Goal: Information Seeking & Learning: Check status

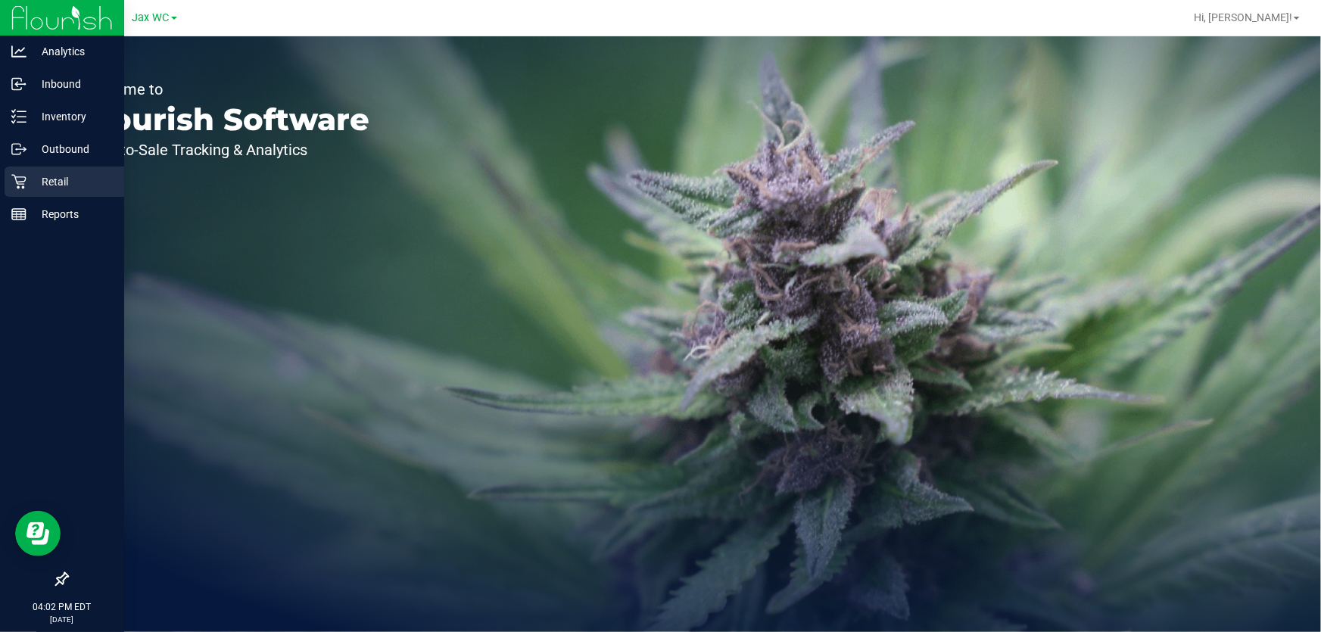
click at [41, 185] on p "Retail" at bounding box center [71, 182] width 91 height 18
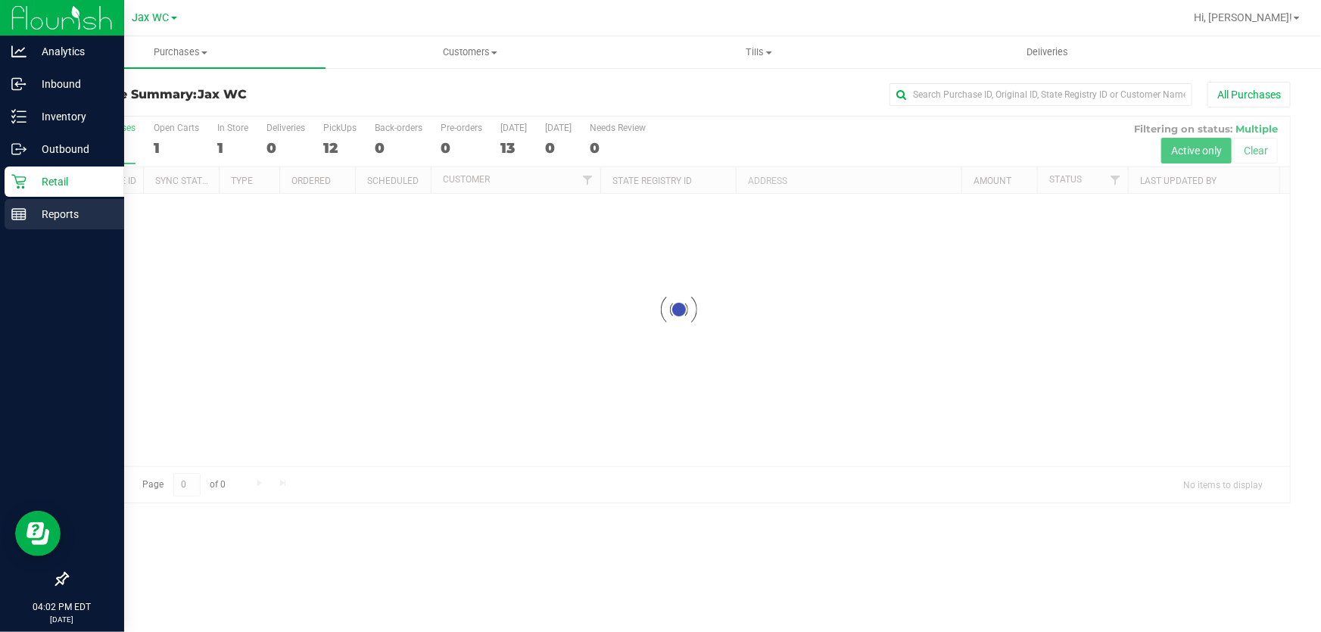
click at [64, 223] on p "Reports" at bounding box center [71, 214] width 91 height 18
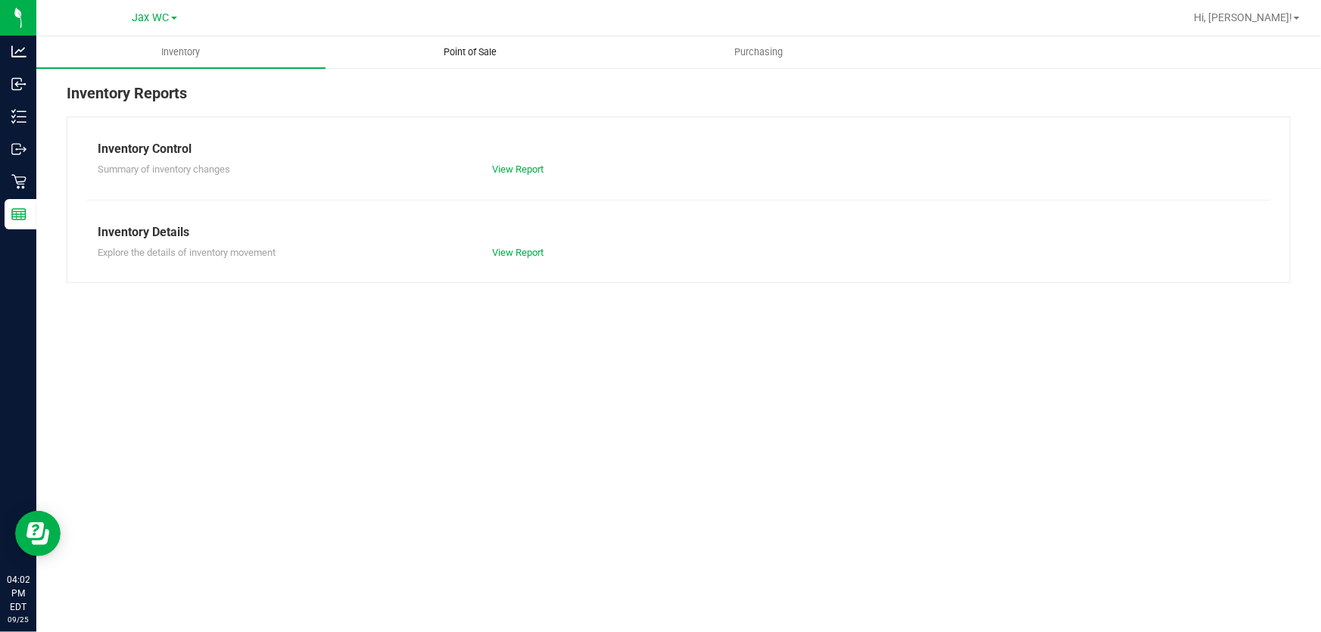
click at [491, 49] on span "Point of Sale" at bounding box center [470, 52] width 94 height 14
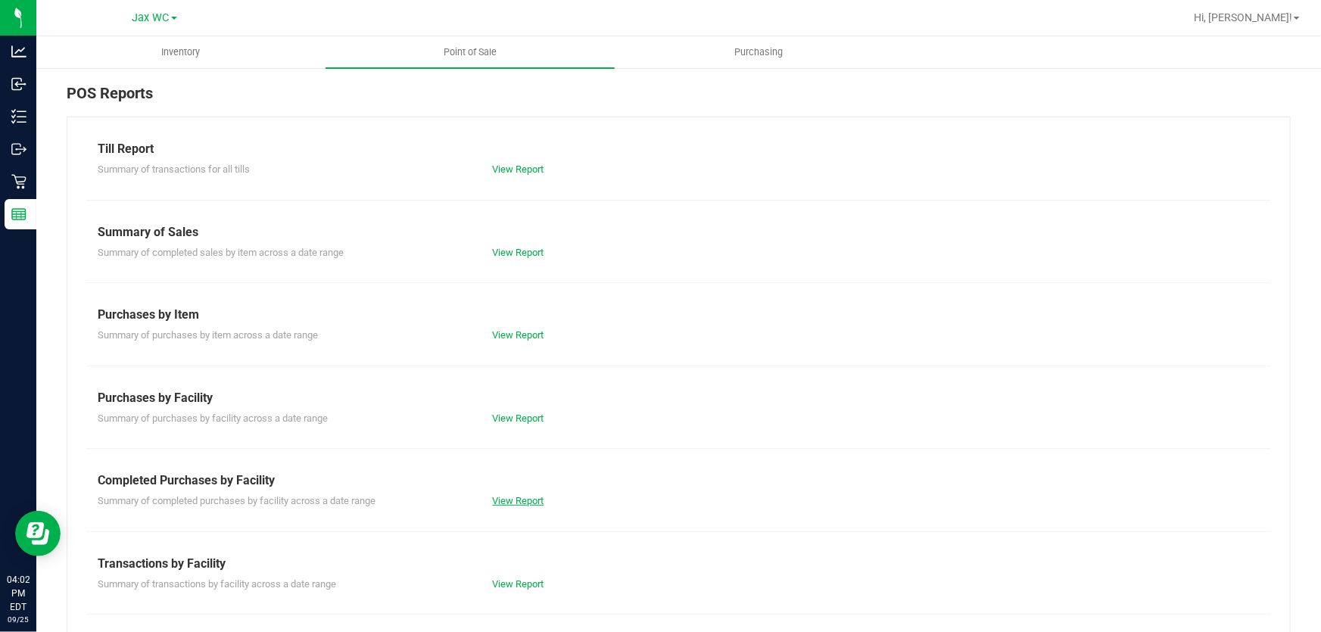
click at [522, 497] on link "View Report" at bounding box center [518, 500] width 51 height 11
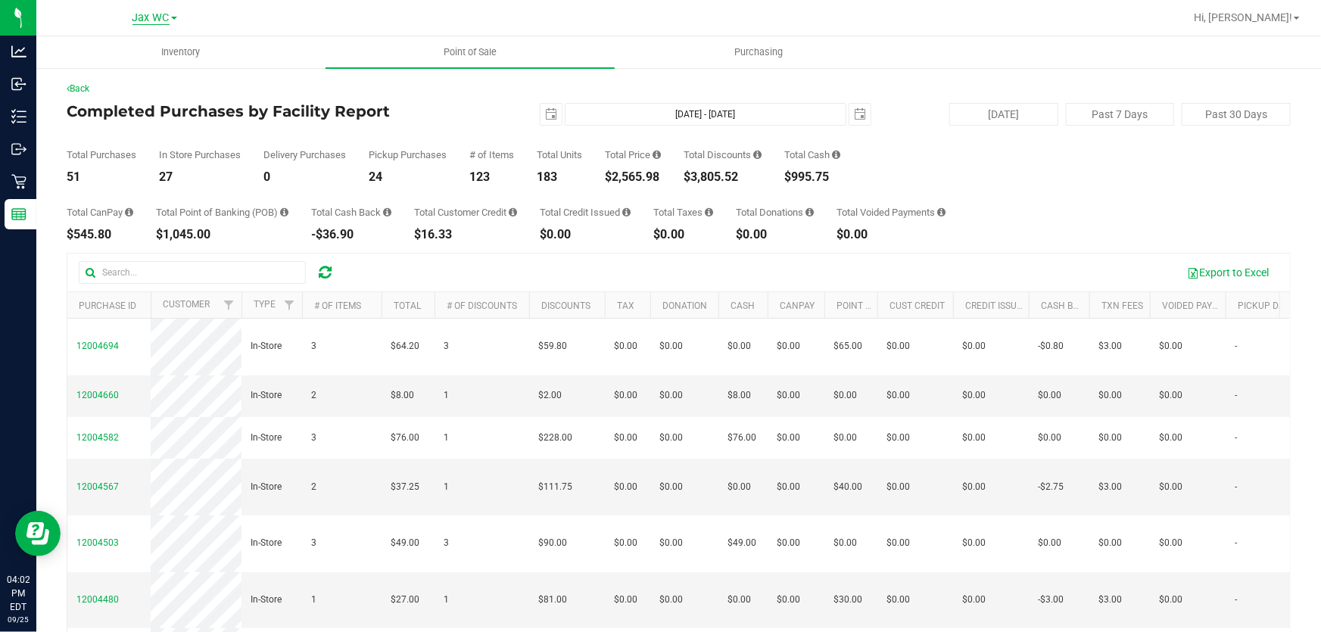
click at [160, 15] on span "Jax WC" at bounding box center [150, 18] width 37 height 14
click at [143, 49] on link "Jax Atlantic WC" at bounding box center [154, 53] width 221 height 20
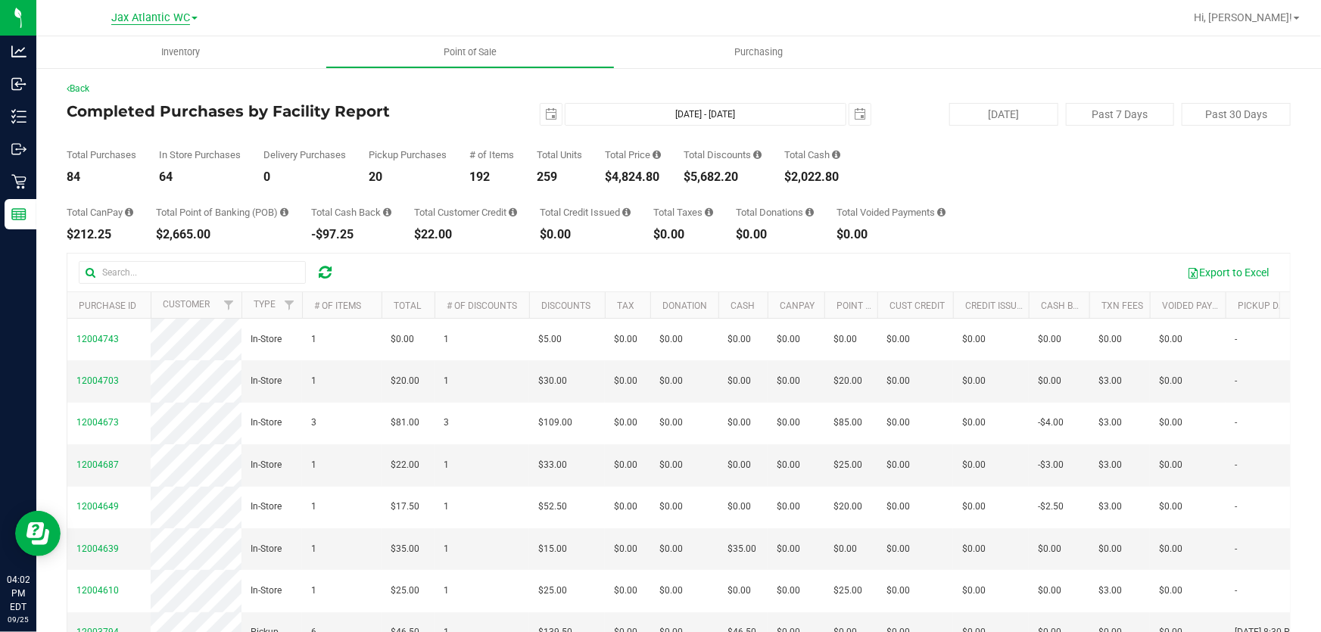
click at [152, 21] on span "Jax Atlantic WC" at bounding box center [150, 18] width 79 height 14
click at [151, 48] on link "Jax Atlantic WC" at bounding box center [154, 53] width 221 height 20
click at [173, 14] on span "Jax Atlantic WC" at bounding box center [150, 18] width 79 height 14
click at [142, 73] on link "Jax WC" at bounding box center [154, 74] width 221 height 20
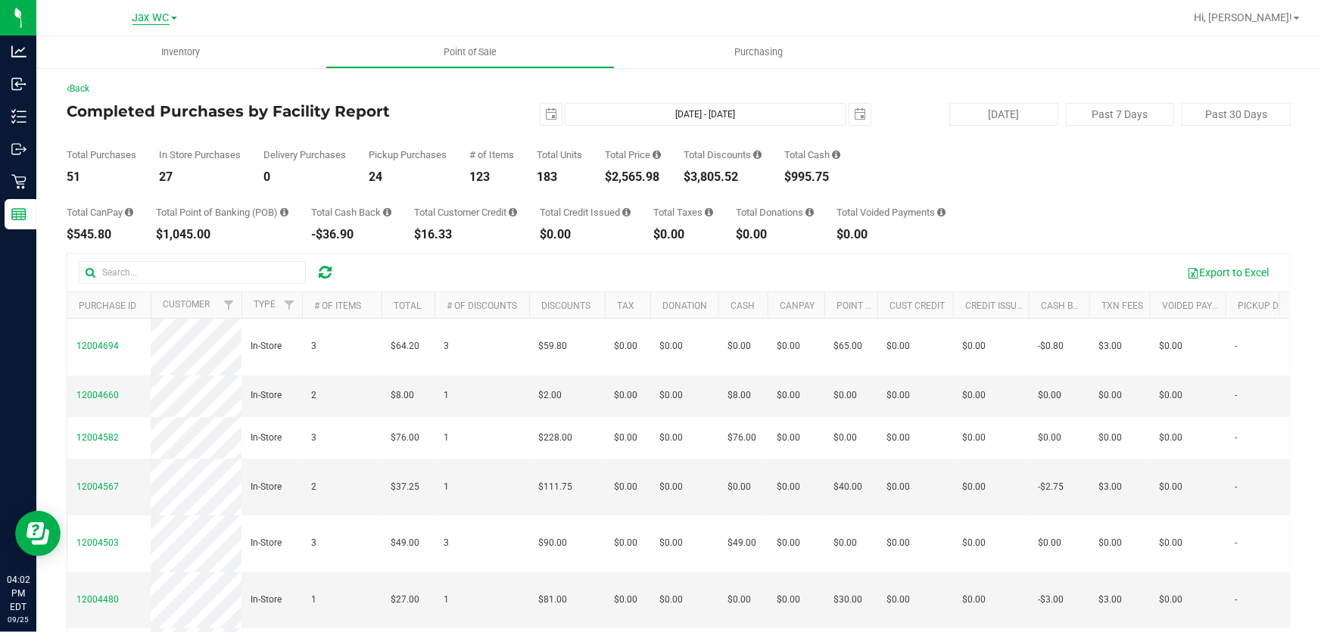
click at [159, 20] on span "Jax WC" at bounding box center [150, 18] width 37 height 14
click at [136, 49] on link "Jax Atlantic WC" at bounding box center [154, 53] width 221 height 20
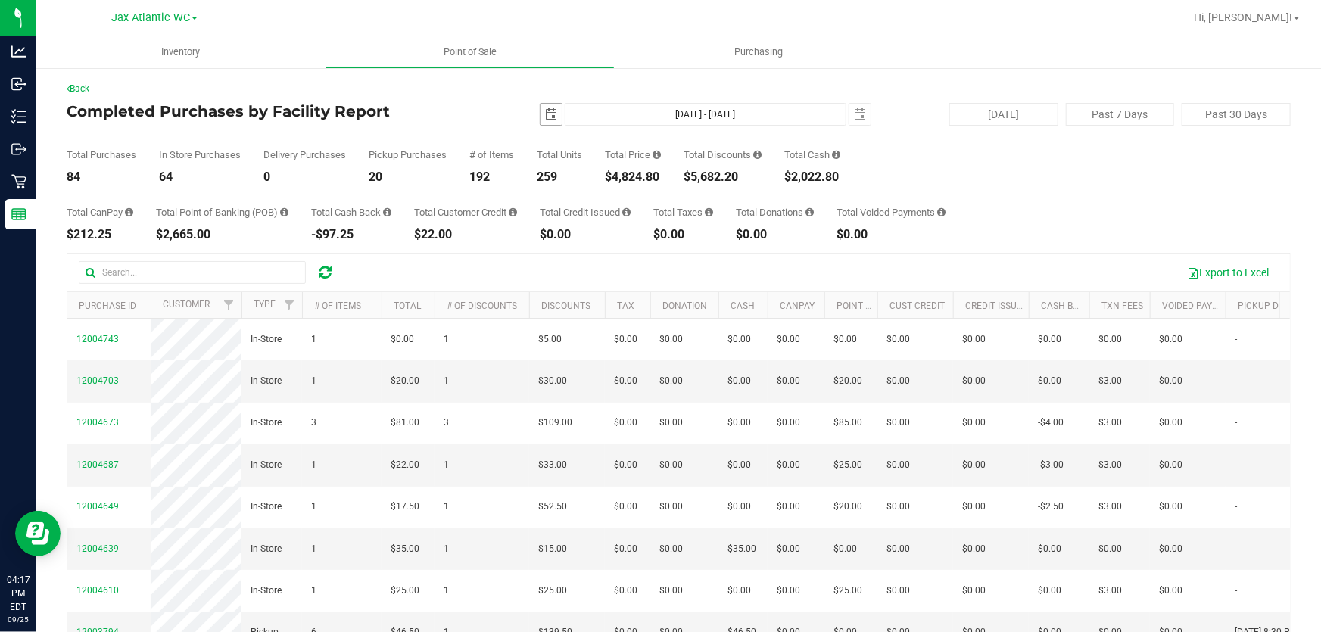
click at [545, 115] on span "select" at bounding box center [551, 114] width 12 height 12
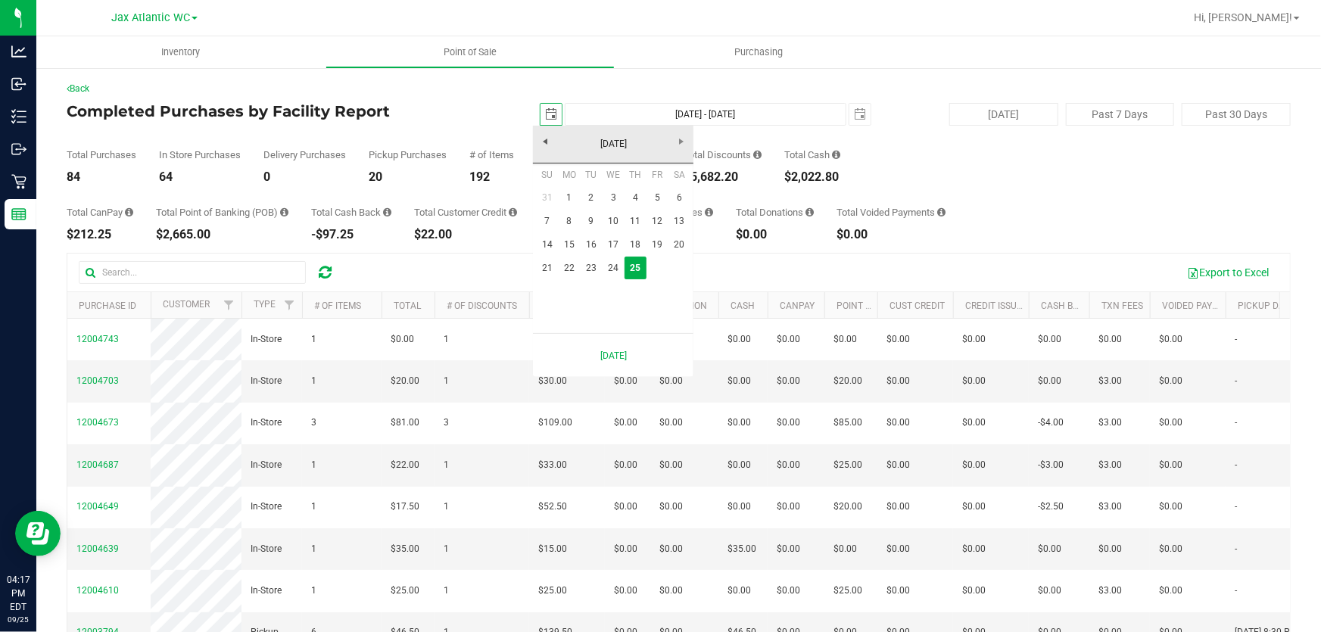
scroll to position [0, 38]
click at [593, 262] on link "23" at bounding box center [592, 268] width 22 height 23
type input "[DATE]"
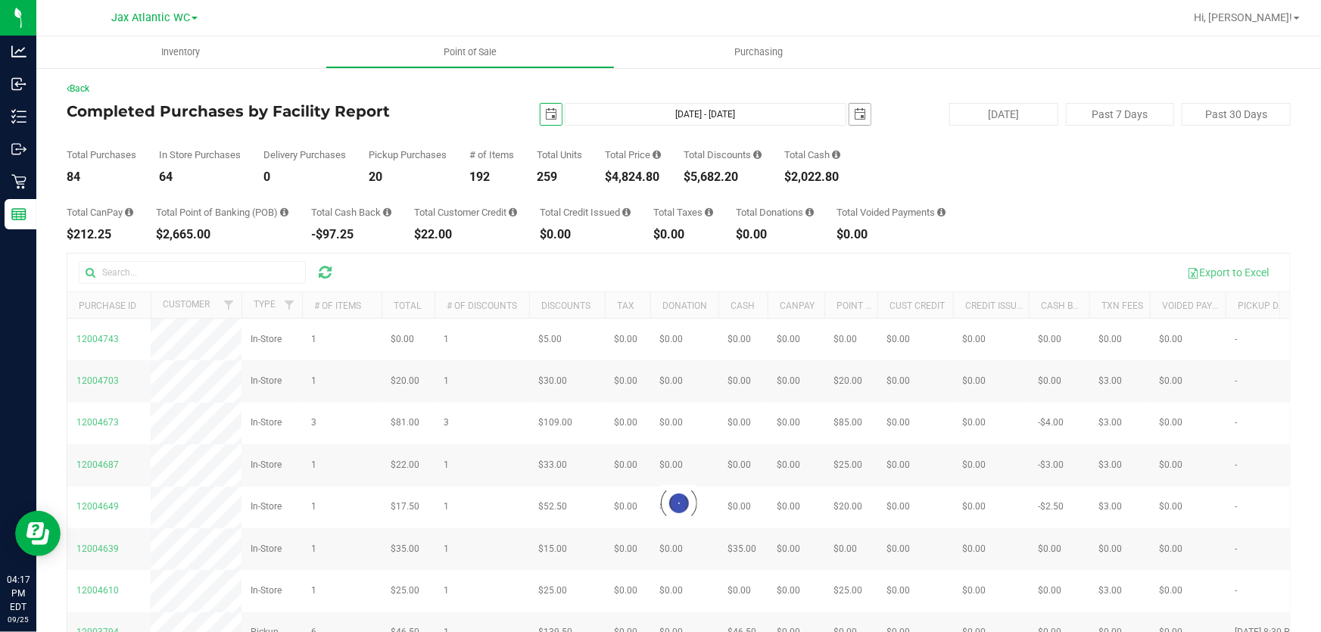
click at [855, 114] on span "select" at bounding box center [860, 114] width 12 height 12
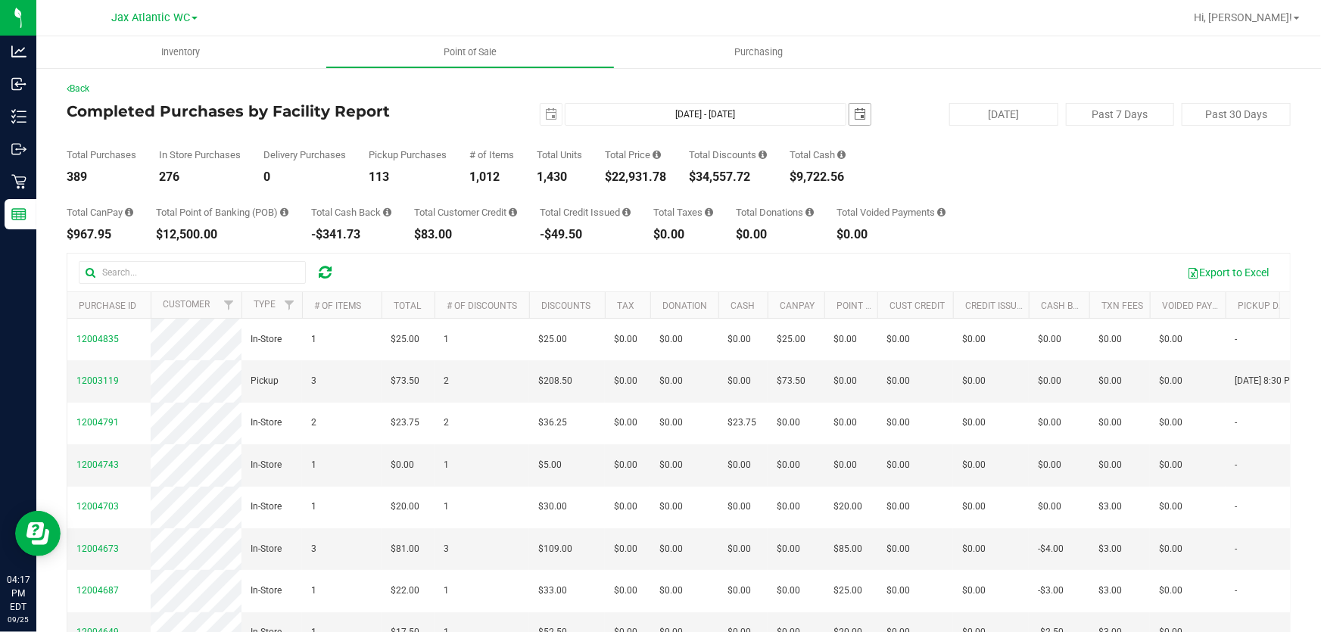
click at [857, 109] on span "select" at bounding box center [860, 114] width 12 height 12
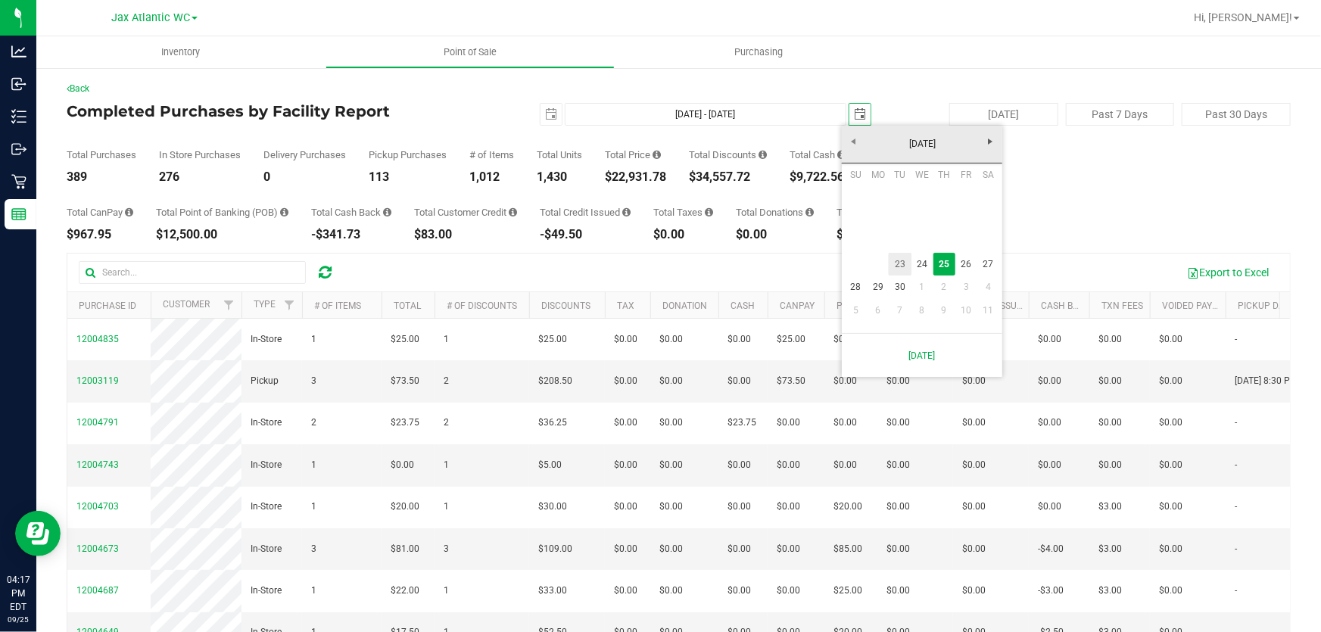
click at [894, 269] on link "23" at bounding box center [900, 264] width 22 height 23
type input "[DATE] - [DATE]"
type input "[DATE]"
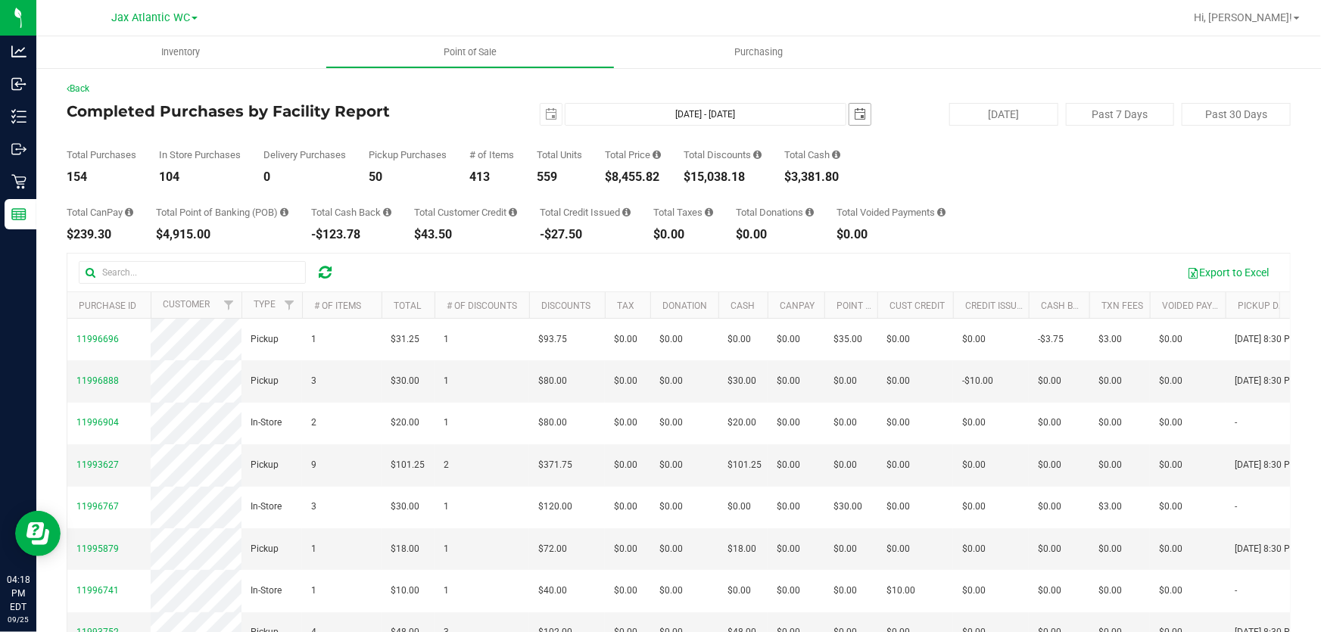
click at [854, 114] on span "select" at bounding box center [860, 114] width 12 height 12
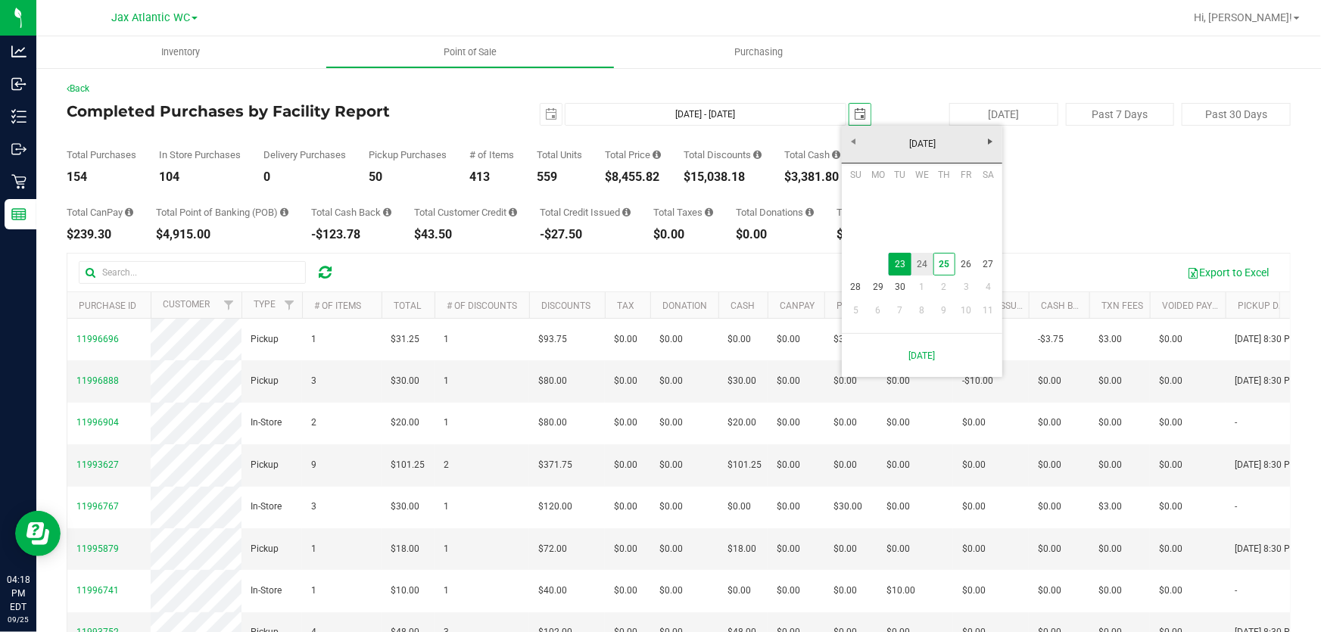
click at [920, 263] on link "24" at bounding box center [922, 264] width 22 height 23
type input "[DATE] - [DATE]"
type input "[DATE]"
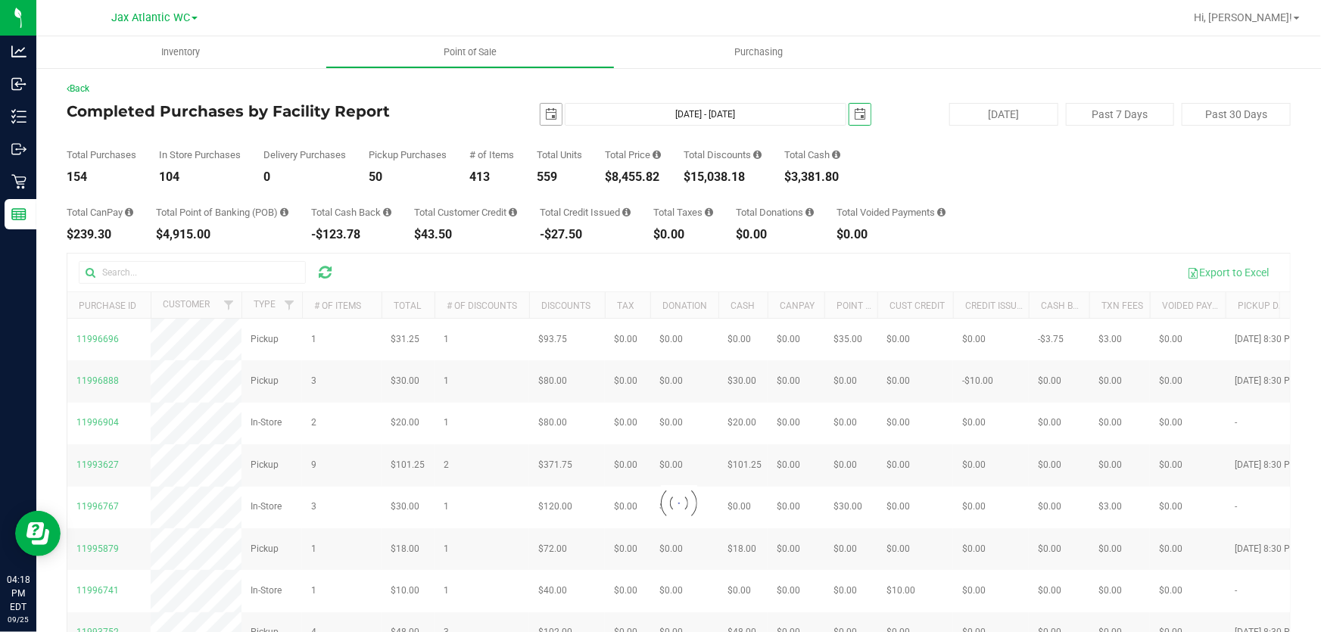
click at [547, 112] on span "select" at bounding box center [551, 114] width 12 height 12
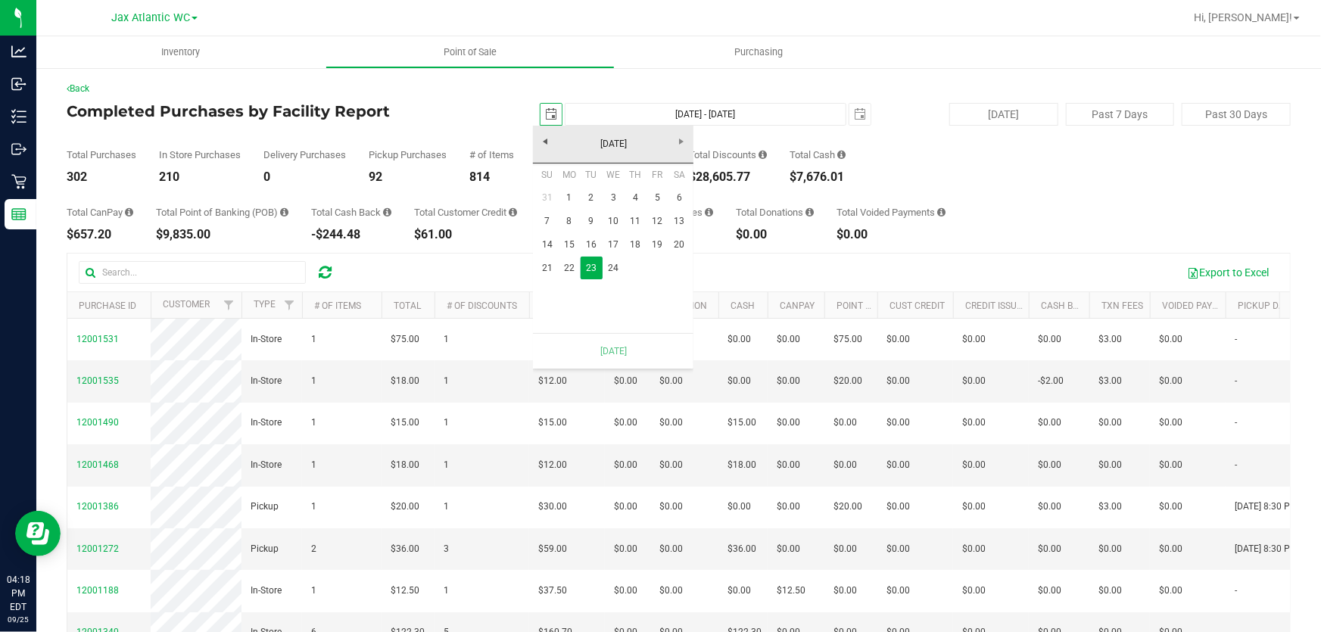
scroll to position [0, 38]
click at [609, 266] on link "24" at bounding box center [614, 268] width 22 height 23
type input "[DATE] - [DATE]"
type input "[DATE]"
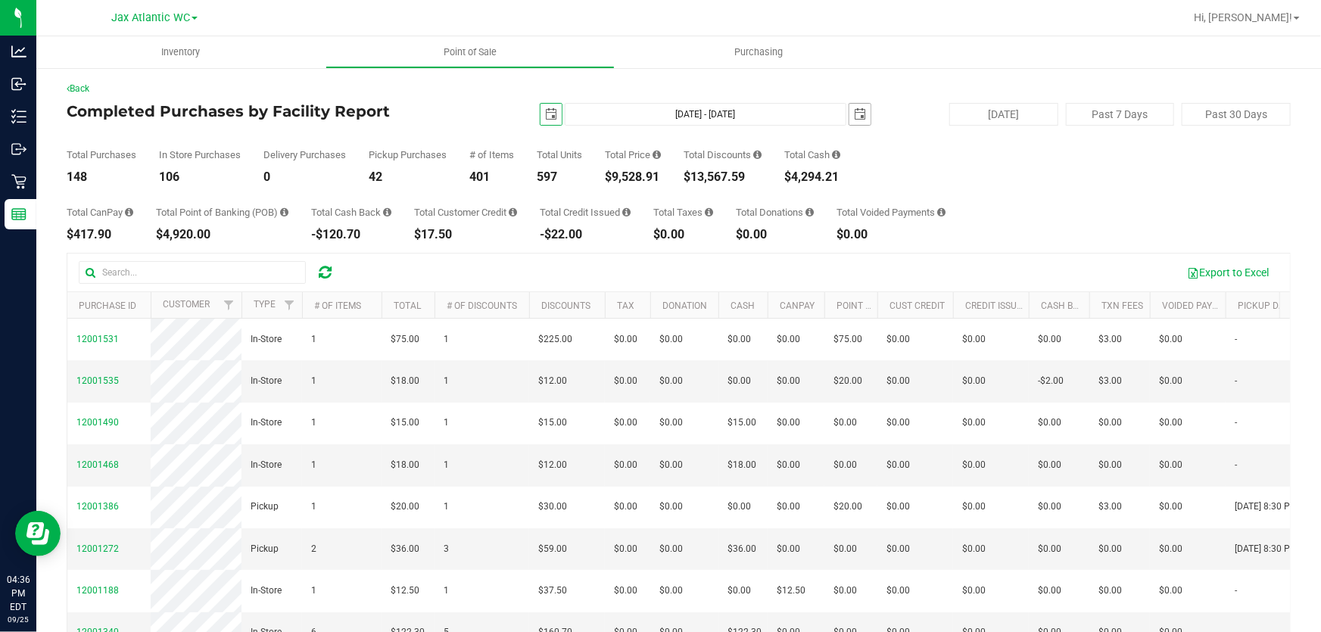
click at [850, 124] on span "select" at bounding box center [859, 114] width 21 height 21
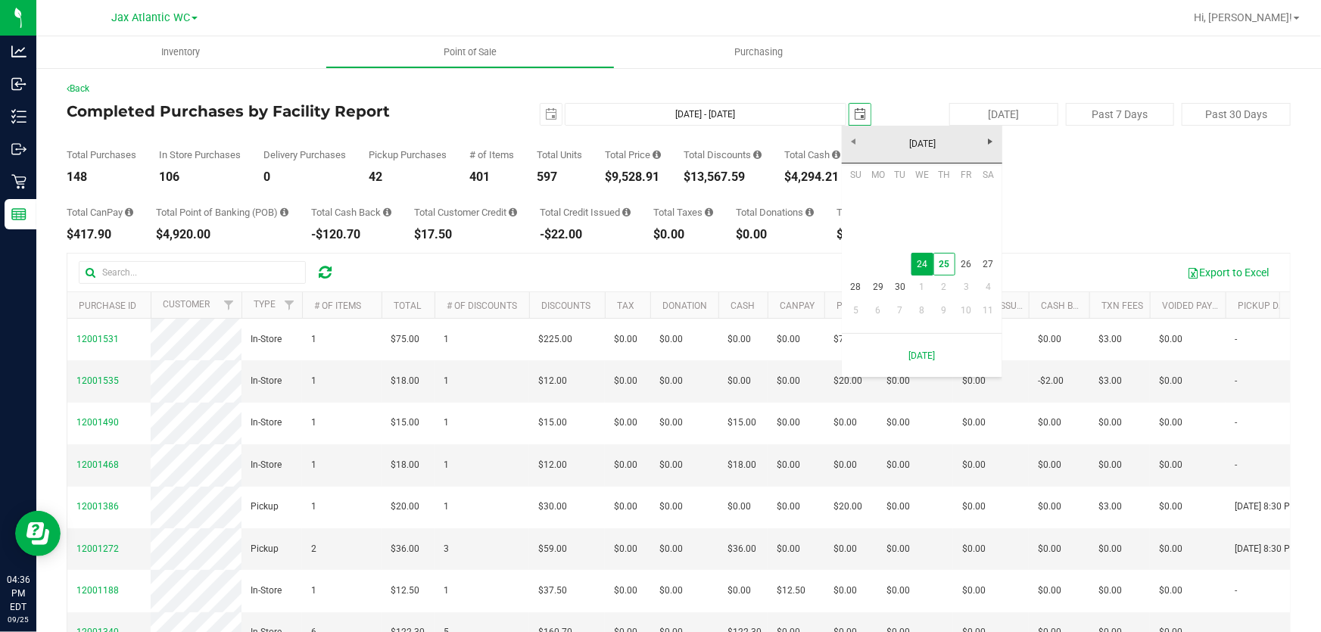
scroll to position [0, 38]
drag, startPoint x: 953, startPoint y: 260, endPoint x: 941, endPoint y: 235, distance: 27.8
click at [952, 260] on link "25" at bounding box center [944, 264] width 22 height 23
type input "[DATE] - [DATE]"
type input "[DATE]"
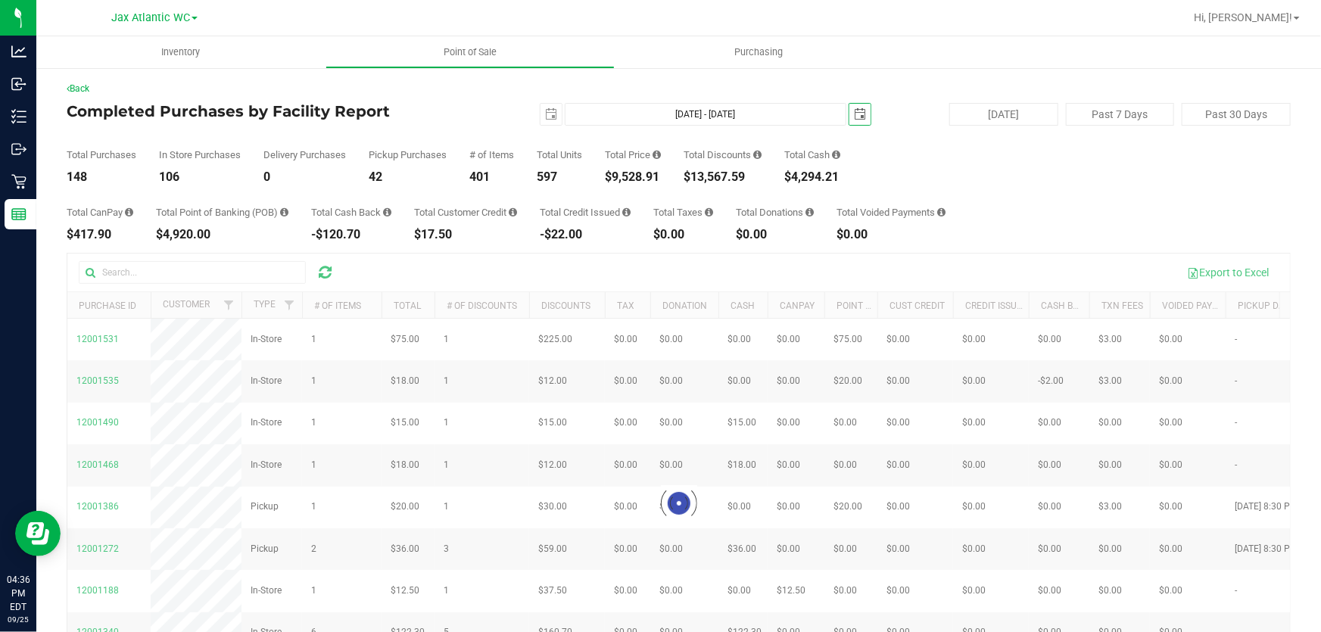
click at [547, 120] on span "select" at bounding box center [551, 114] width 12 height 12
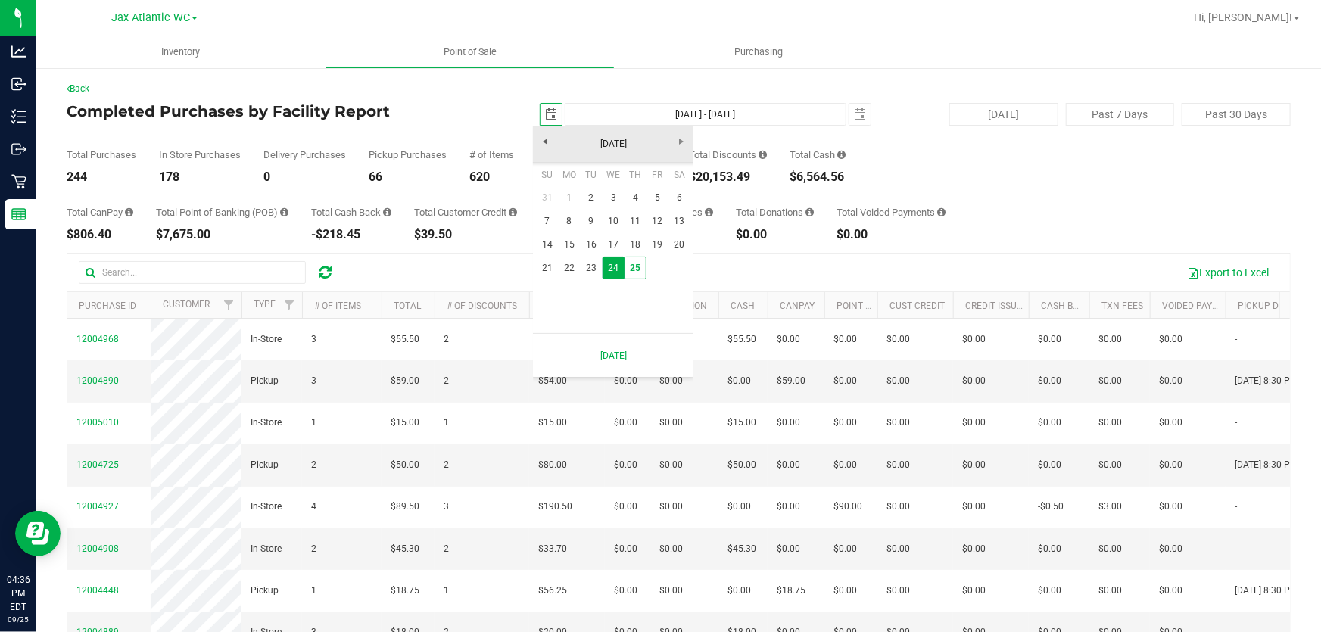
scroll to position [0, 38]
click at [634, 269] on link "25" at bounding box center [636, 268] width 22 height 23
type input "[DATE] - [DATE]"
type input "[DATE]"
